Goal: Task Accomplishment & Management: Complete application form

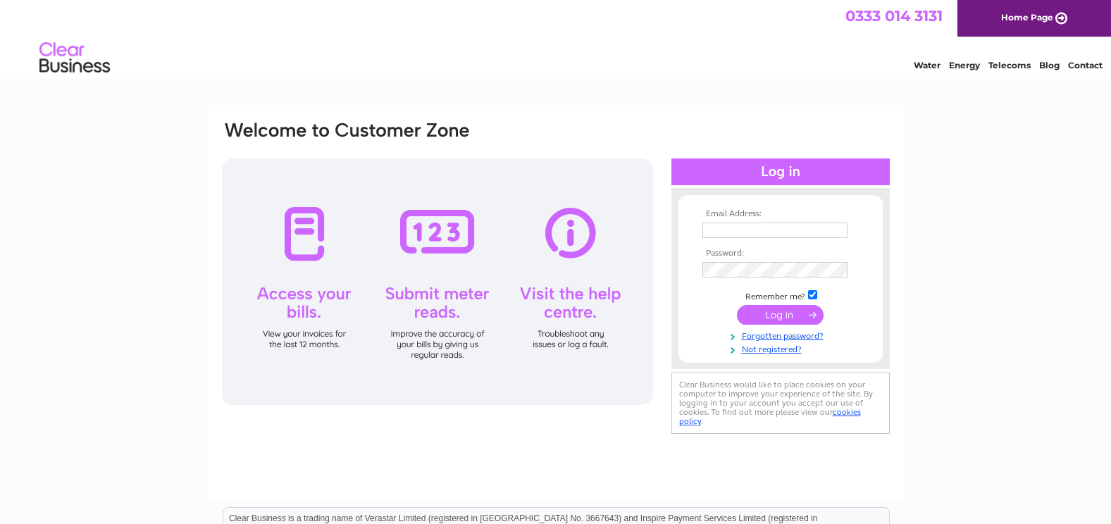
click at [770, 230] on input "text" at bounding box center [774, 230] width 145 height 15
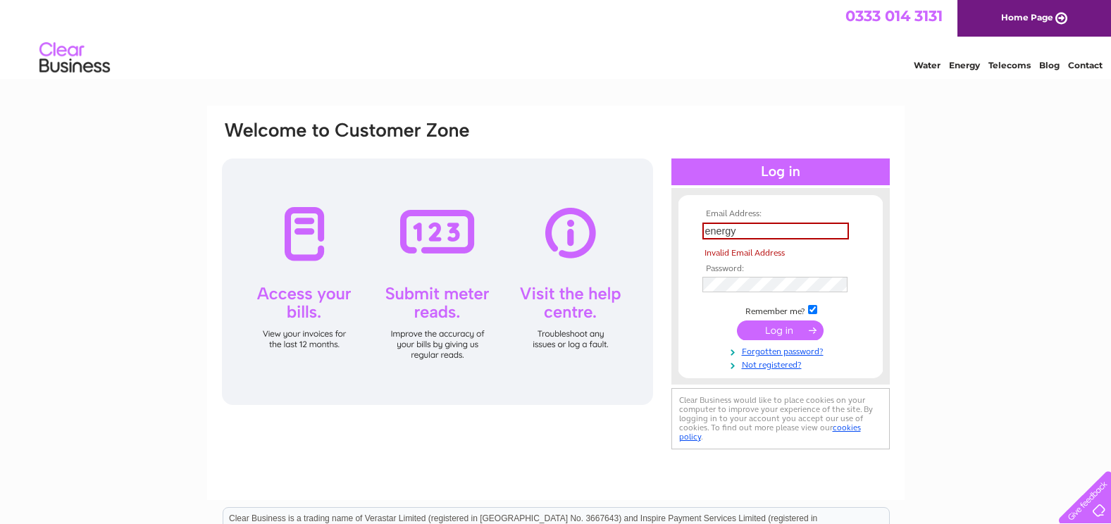
click at [738, 231] on input "energy" at bounding box center [775, 231] width 147 height 17
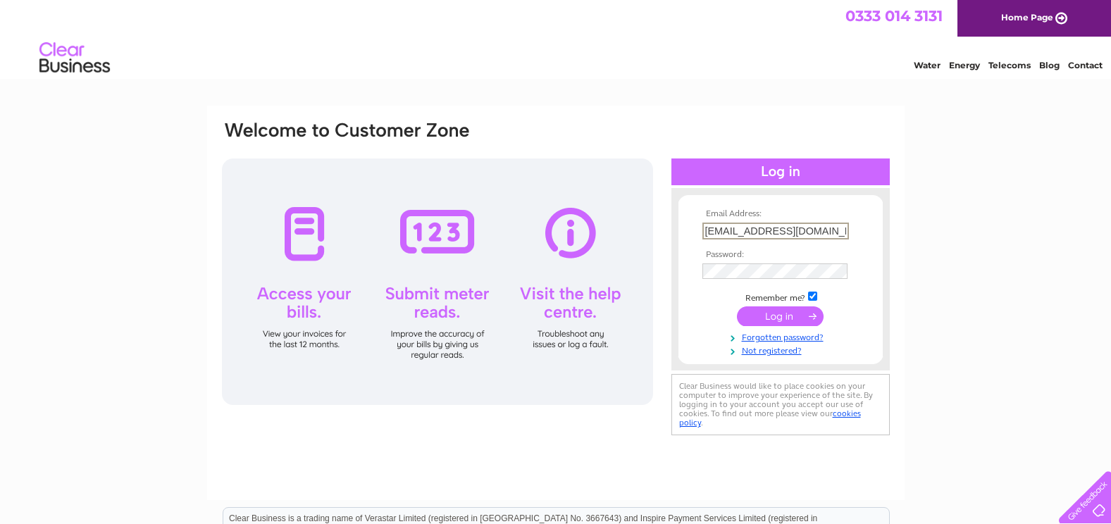
type input "energy@midlothian.gov.uk"
click at [780, 352] on link "Not registered?" at bounding box center [782, 348] width 160 height 13
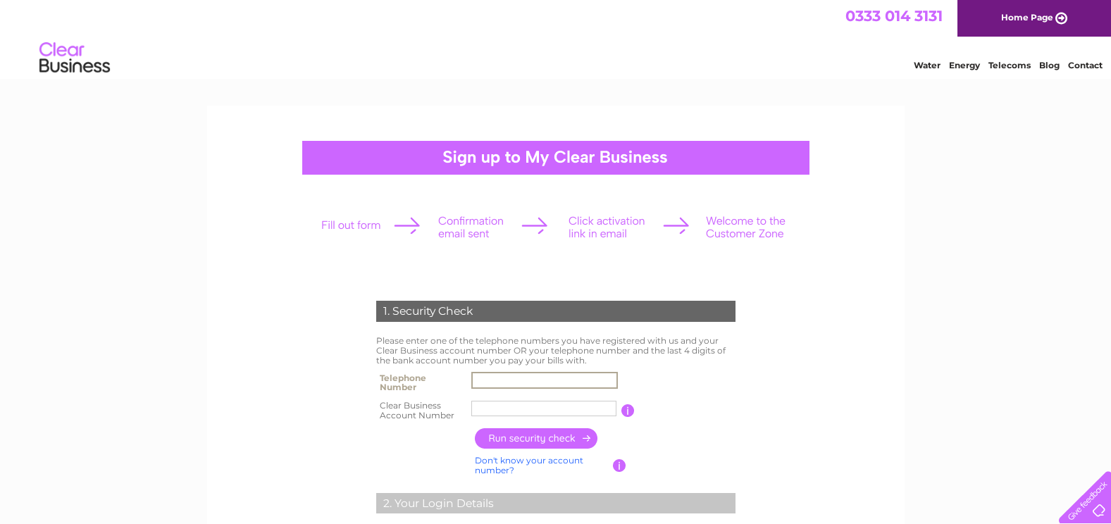
click at [502, 378] on input "text" at bounding box center [544, 380] width 147 height 17
type input "0772676032"
click at [568, 409] on input "text" at bounding box center [544, 408] width 147 height 17
click at [535, 404] on input "text" at bounding box center [543, 408] width 145 height 15
type input "CB3031662"
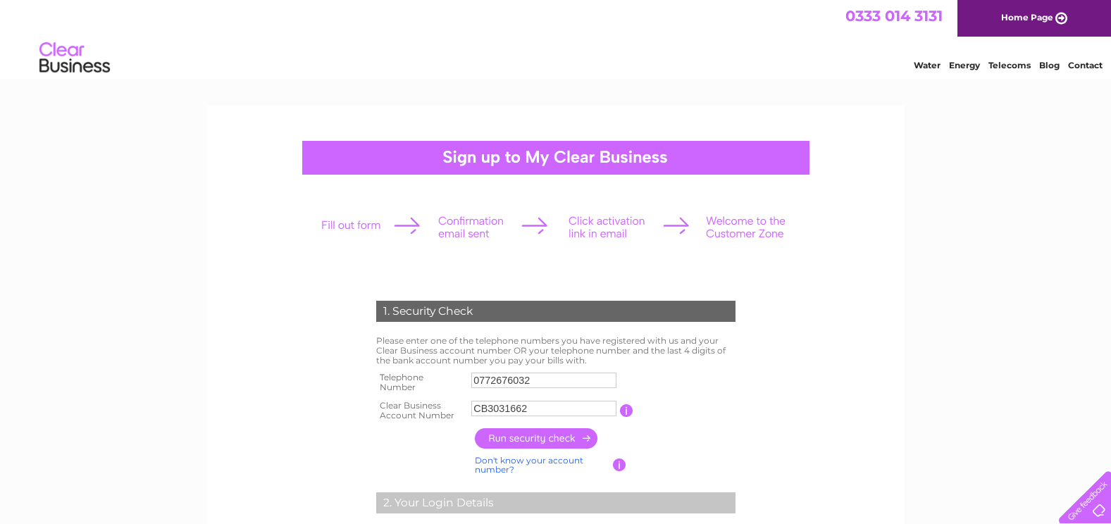
click at [537, 445] on input "button" at bounding box center [537, 438] width 124 height 20
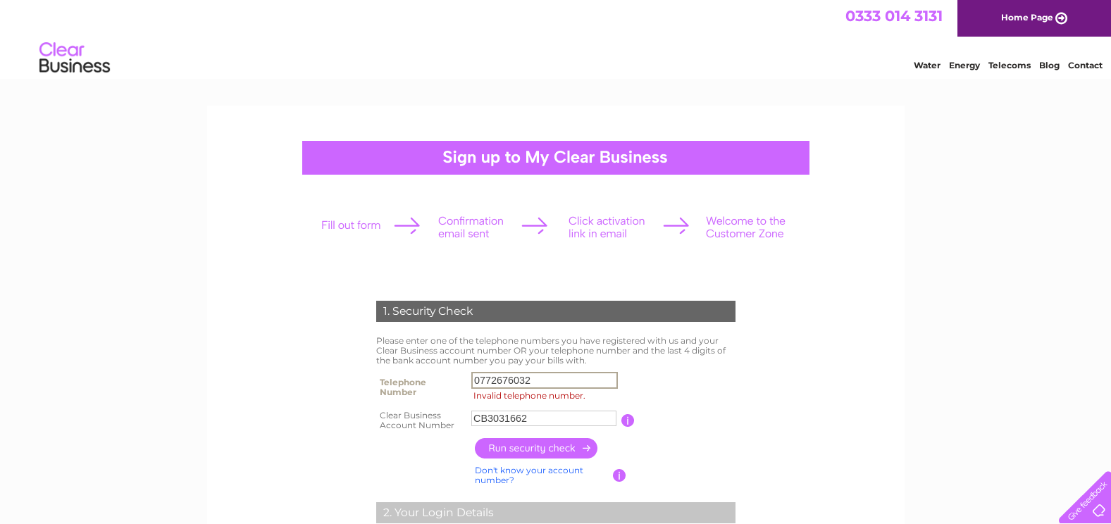
click at [490, 380] on input "0772676032" at bounding box center [544, 380] width 147 height 17
type input "07442676032"
click at [566, 444] on input "button" at bounding box center [537, 448] width 124 height 20
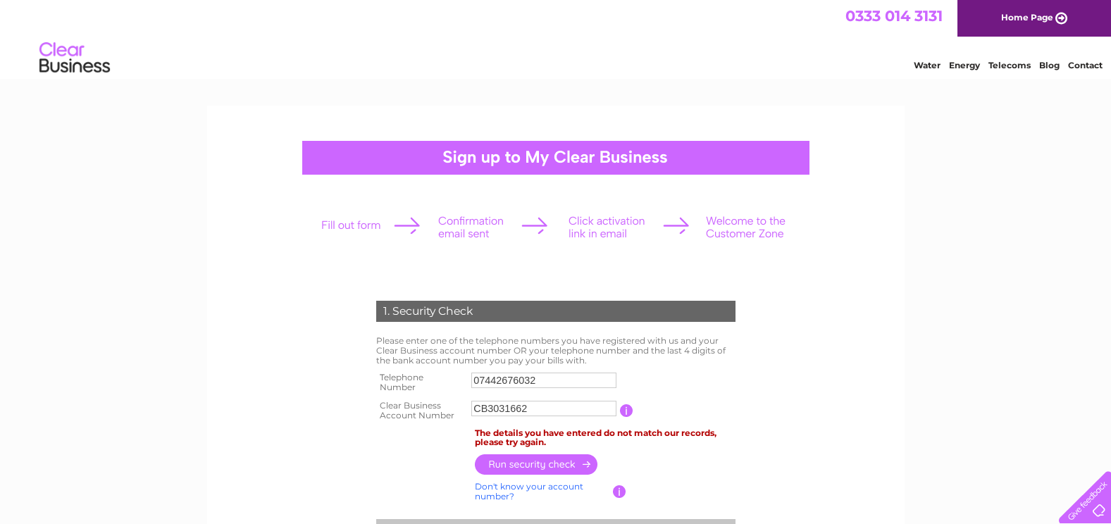
click at [538, 410] on input "CB3031662" at bounding box center [543, 408] width 145 height 15
type input "C"
type input "30316623"
click at [517, 464] on input "button" at bounding box center [537, 464] width 124 height 20
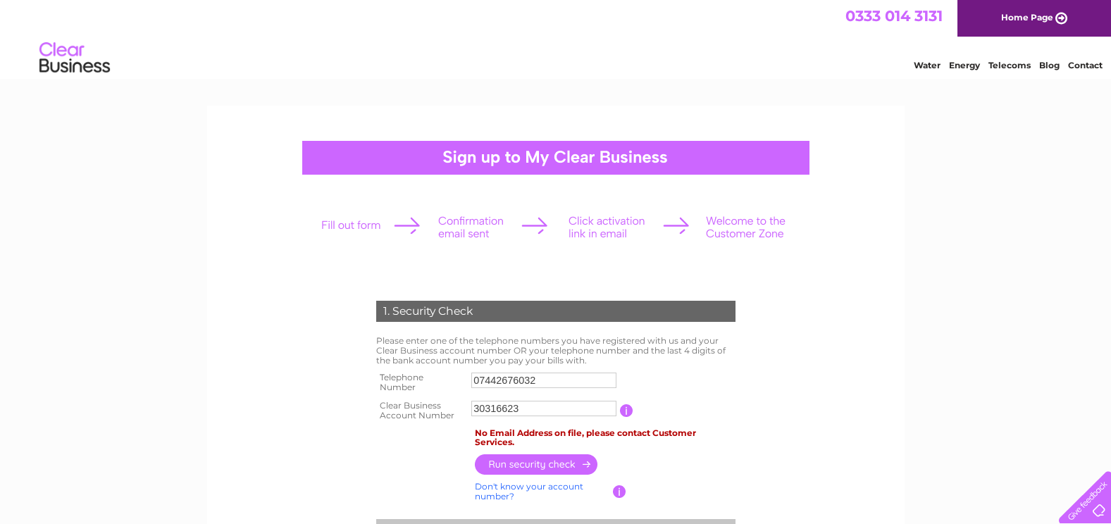
click at [530, 463] on input "button" at bounding box center [537, 464] width 124 height 20
click at [543, 460] on input "button" at bounding box center [537, 464] width 124 height 20
click at [558, 468] on input "button" at bounding box center [537, 464] width 124 height 20
